Goal: Navigation & Orientation: Find specific page/section

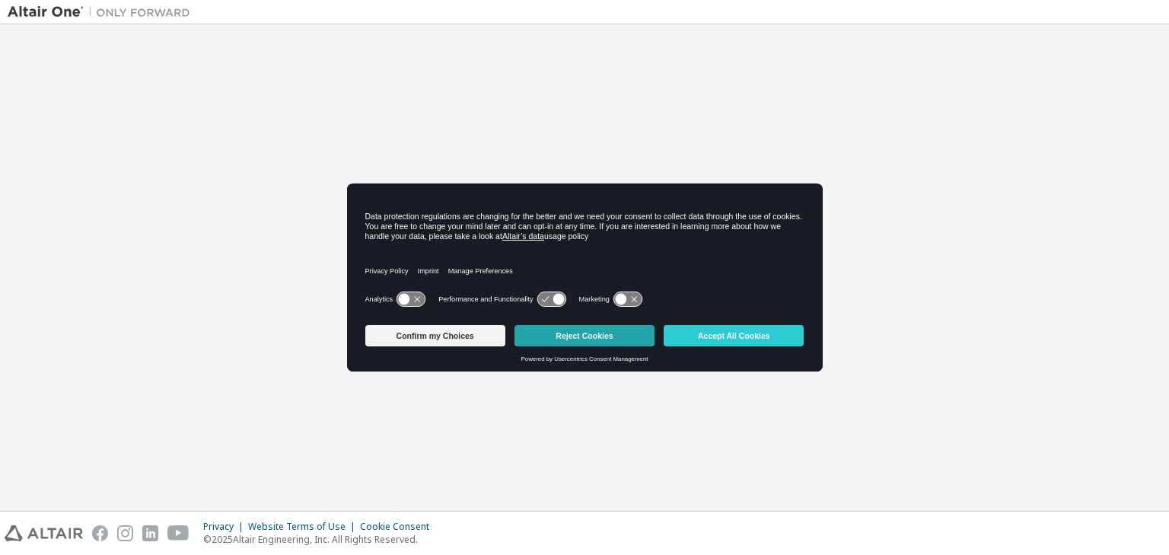
click at [556, 335] on button "Reject Cookies" at bounding box center [585, 335] width 140 height 21
